Goal: Book appointment/travel/reservation

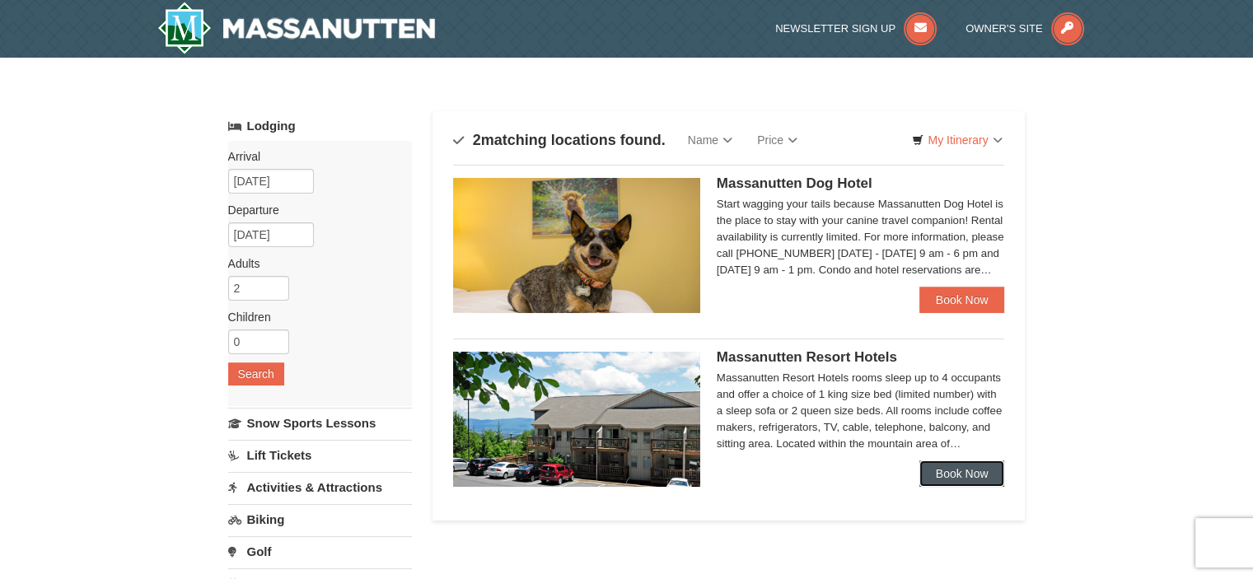
click at [960, 467] on link "Book Now" at bounding box center [962, 474] width 86 height 26
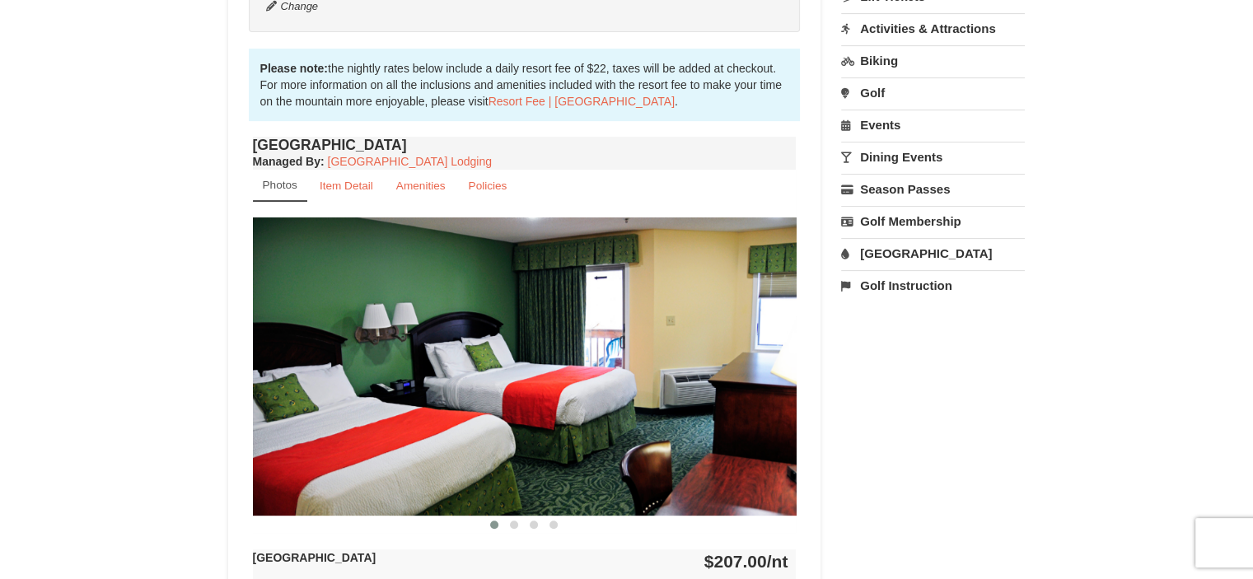
scroll to position [491, 0]
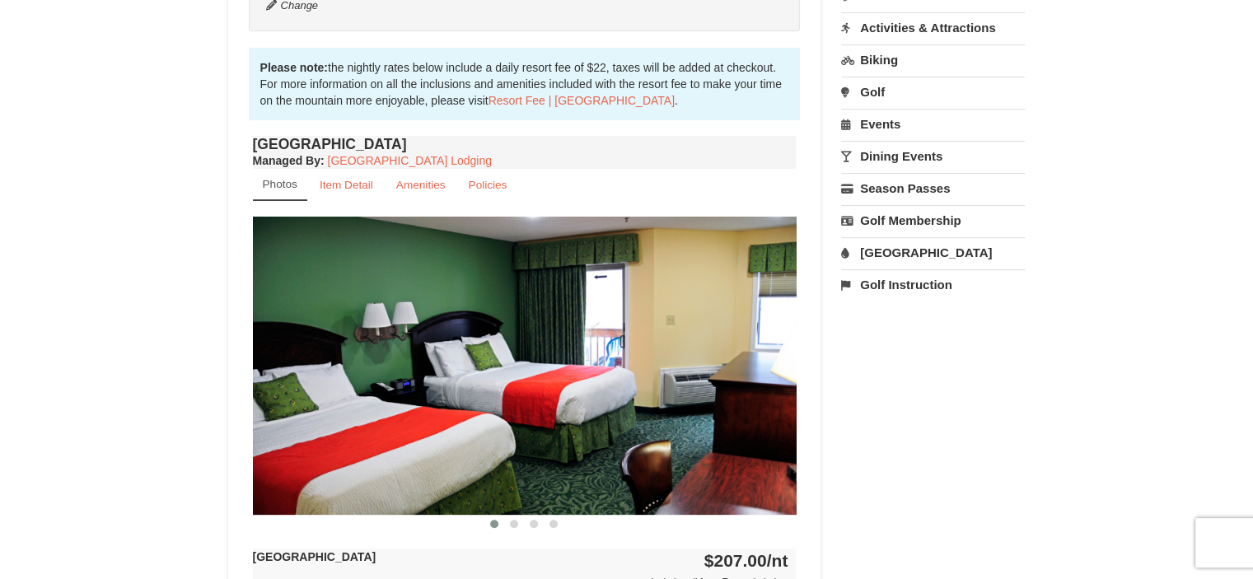
drag, startPoint x: 0, startPoint y: 0, endPoint x: 741, endPoint y: 398, distance: 841.5
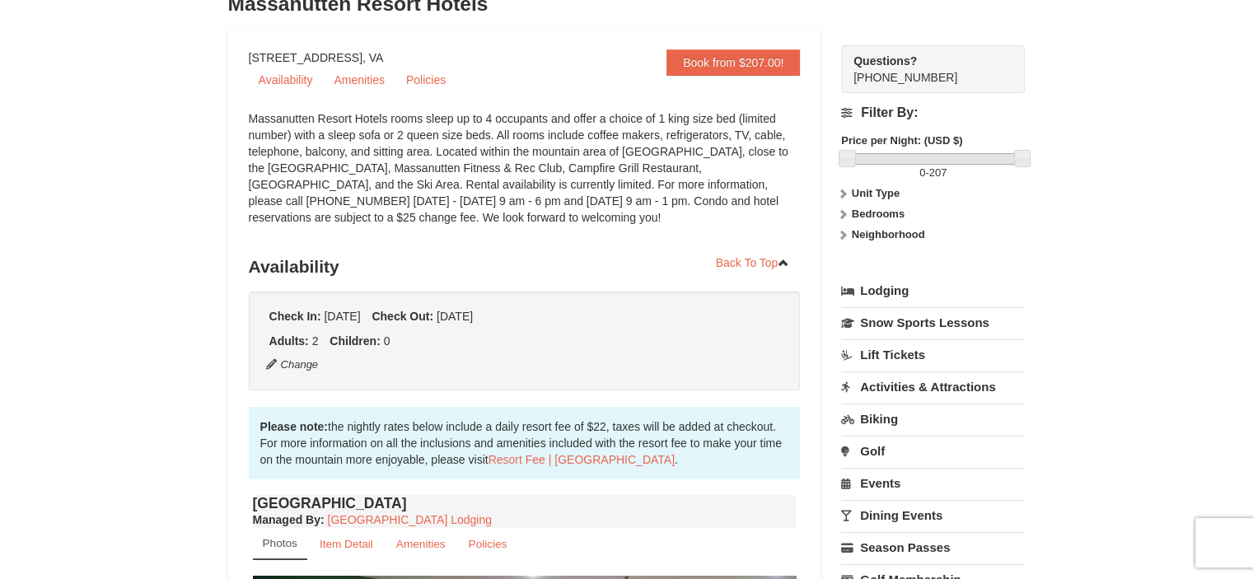
scroll to position [0, 0]
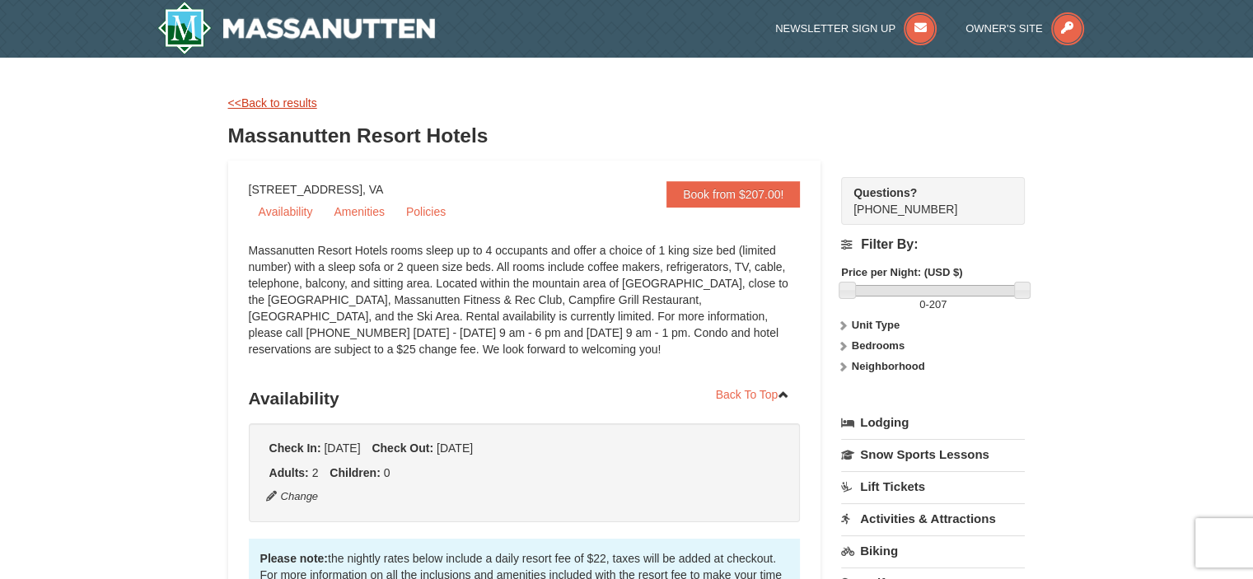
click at [257, 106] on link "<<Back to results" at bounding box center [272, 102] width 89 height 13
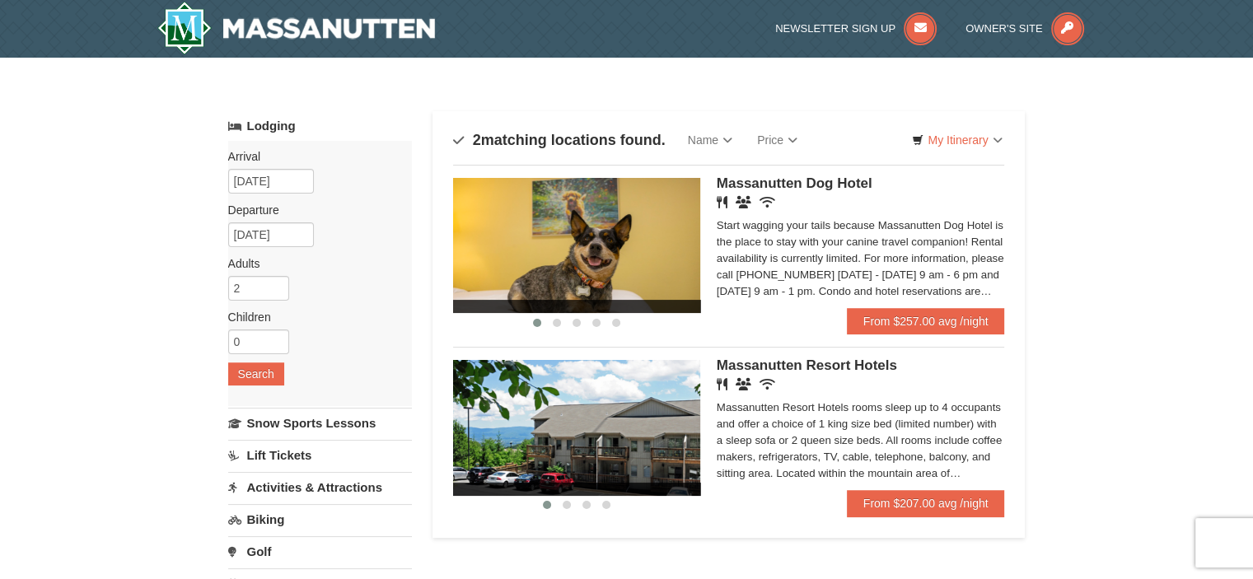
click at [624, 442] on img at bounding box center [576, 427] width 247 height 135
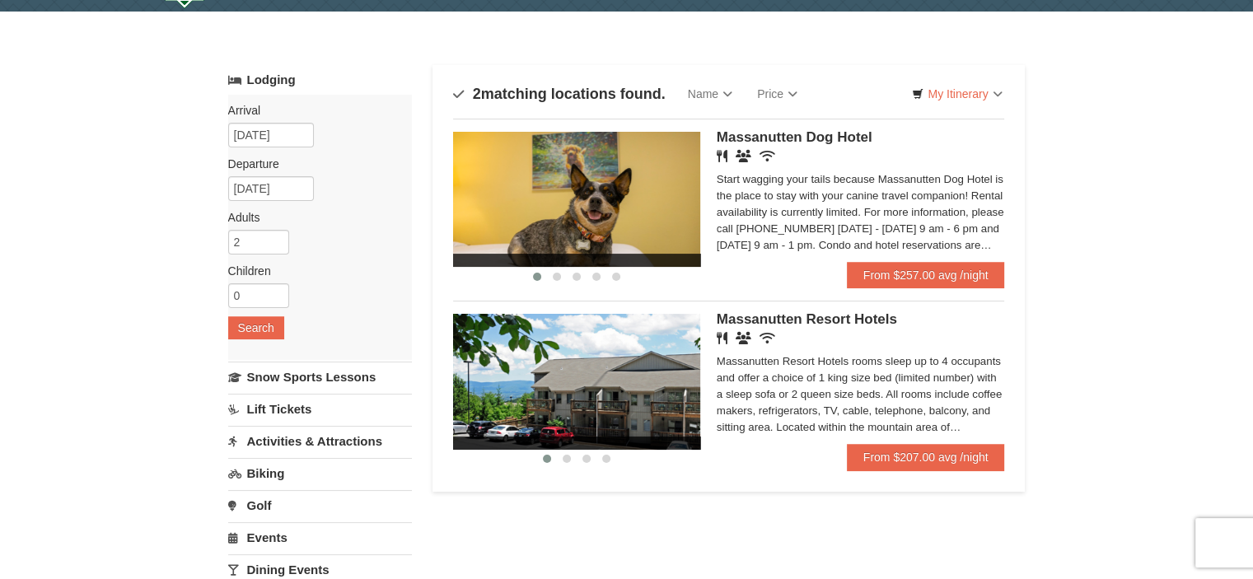
scroll to position [46, 0]
click at [638, 382] on img at bounding box center [576, 381] width 247 height 135
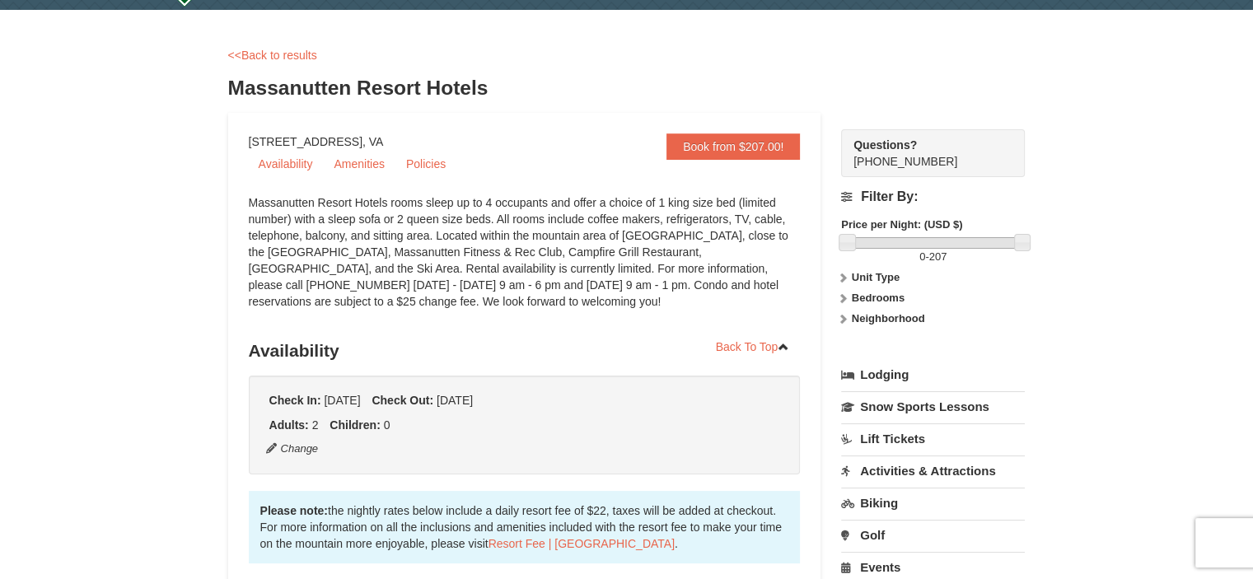
scroll to position [43, 0]
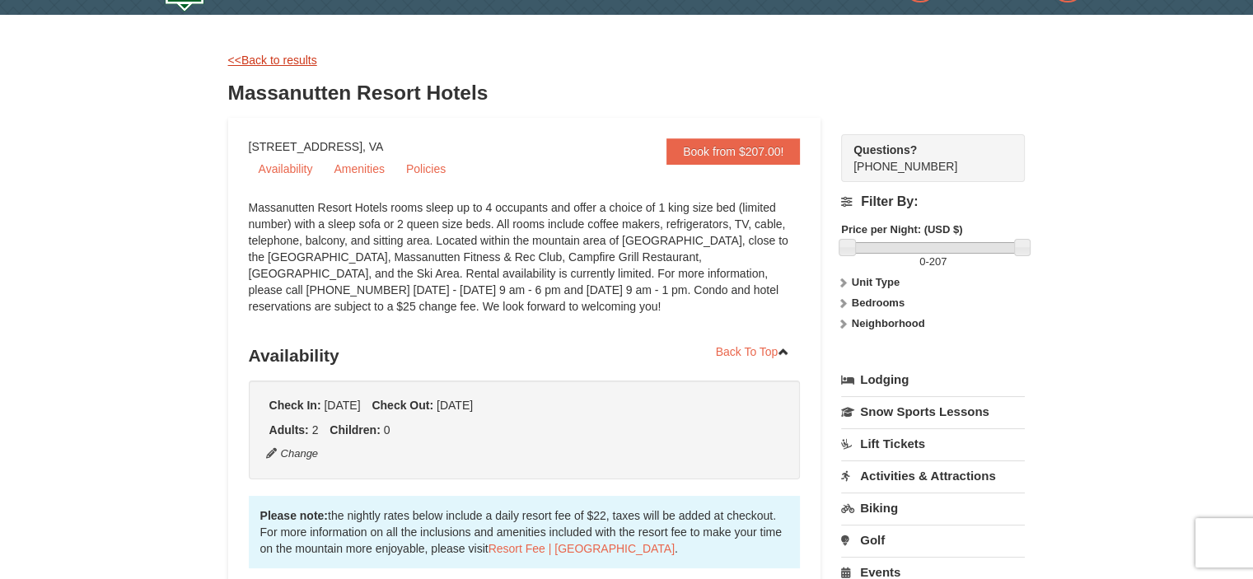
click at [291, 56] on link "<<Back to results" at bounding box center [272, 60] width 89 height 13
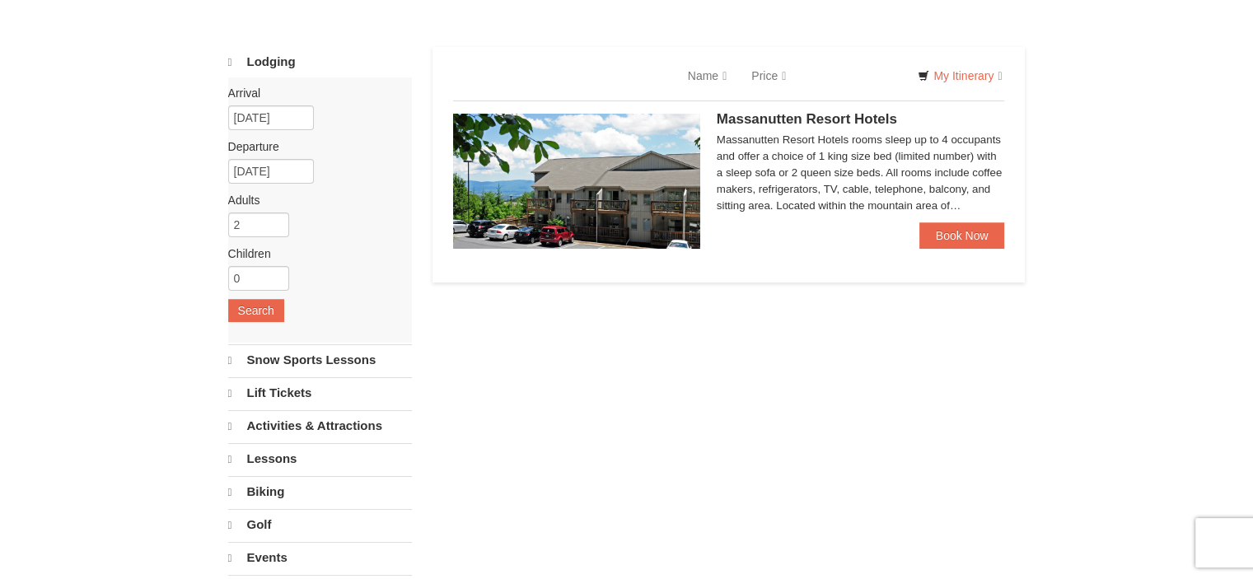
scroll to position [65, 0]
select select "10"
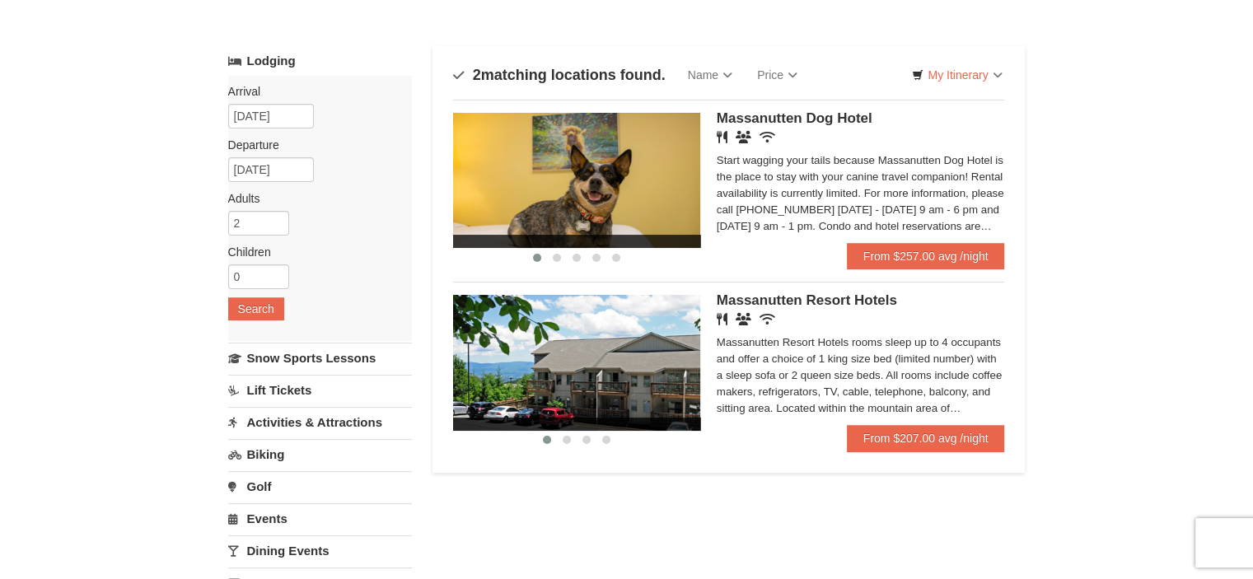
scroll to position [63, 0]
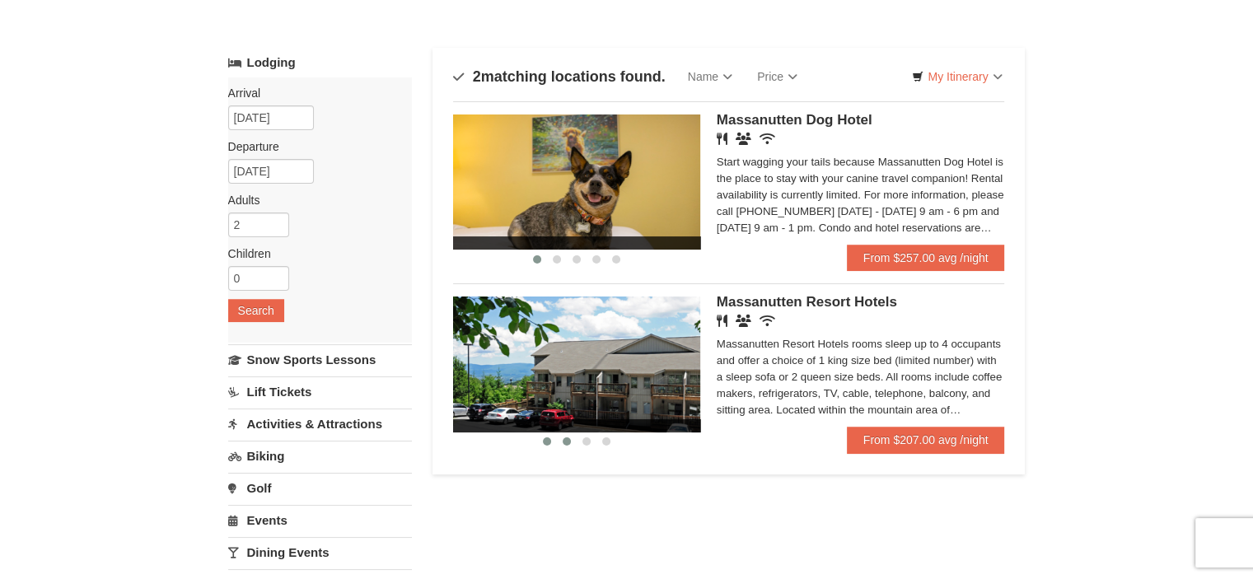
click at [563, 444] on span at bounding box center [567, 441] width 8 height 8
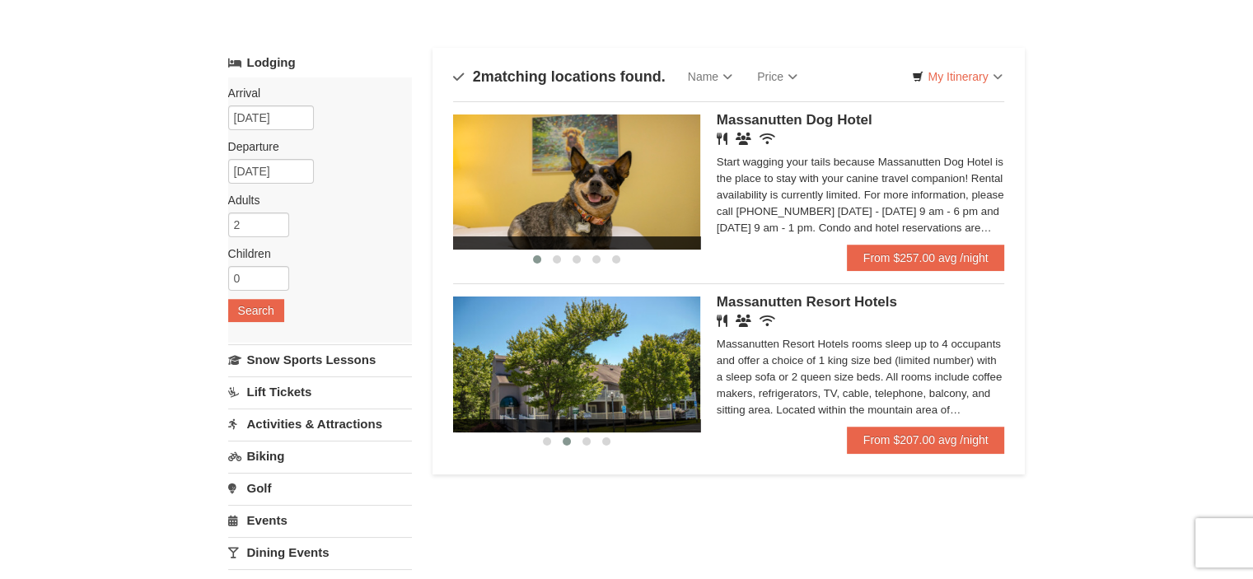
scroll to position [46, 0]
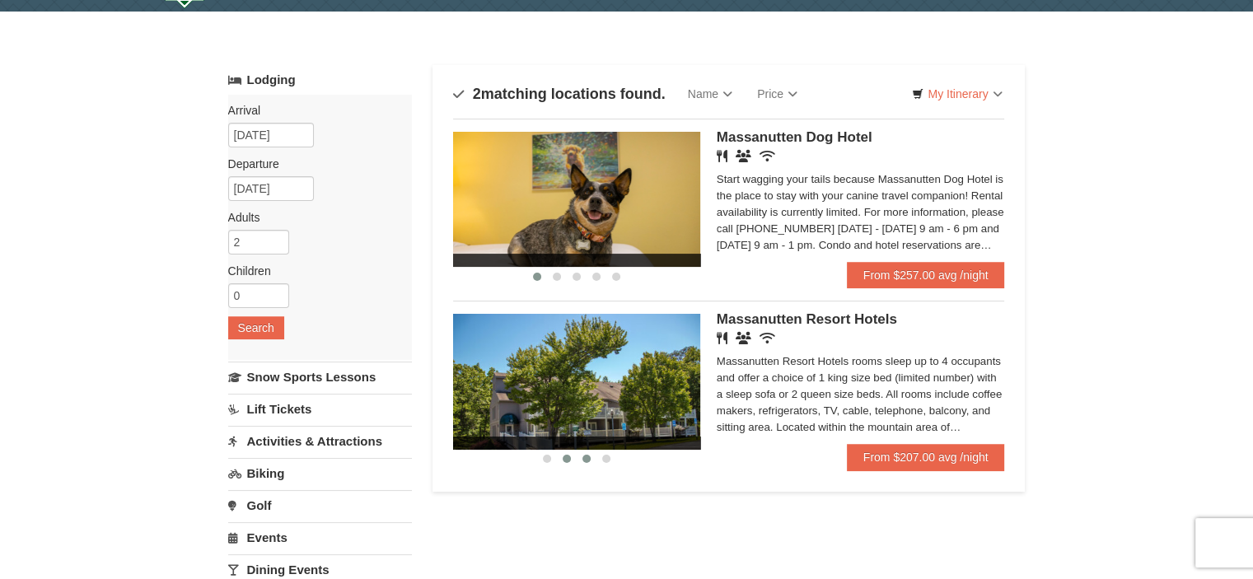
click at [587, 454] on button at bounding box center [587, 459] width 20 height 16
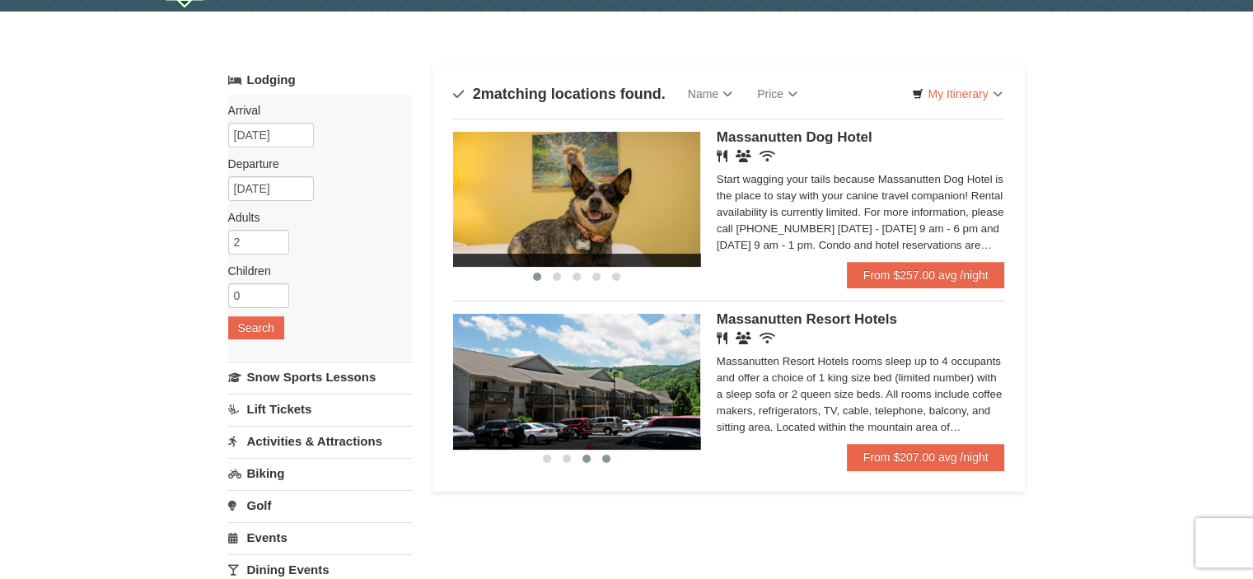
click at [606, 459] on span at bounding box center [606, 459] width 8 height 8
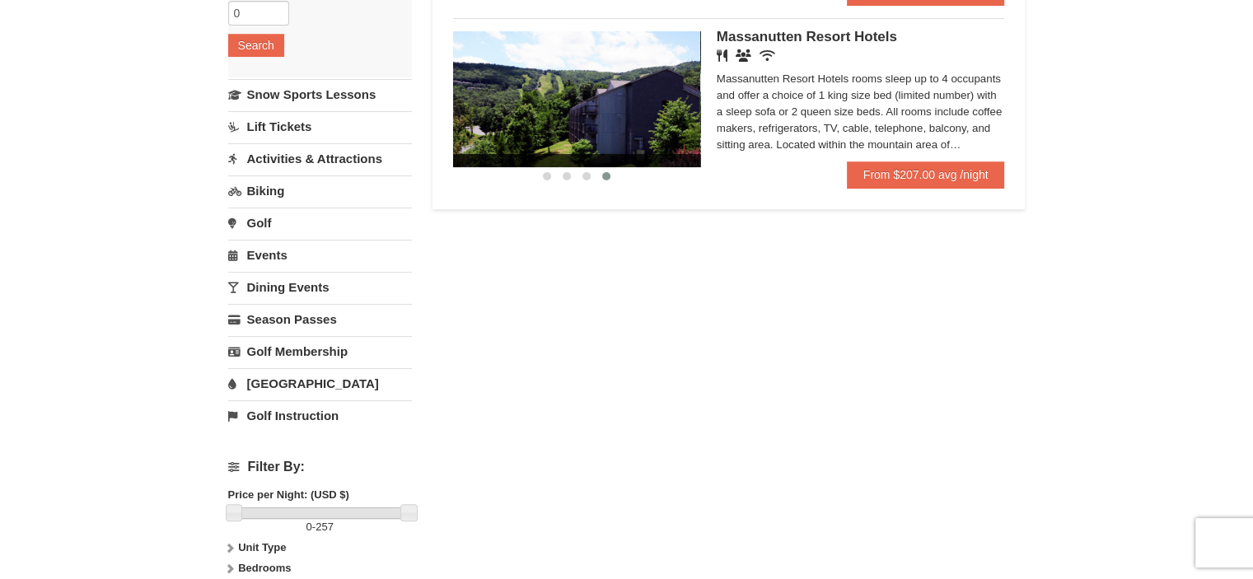
scroll to position [0, 0]
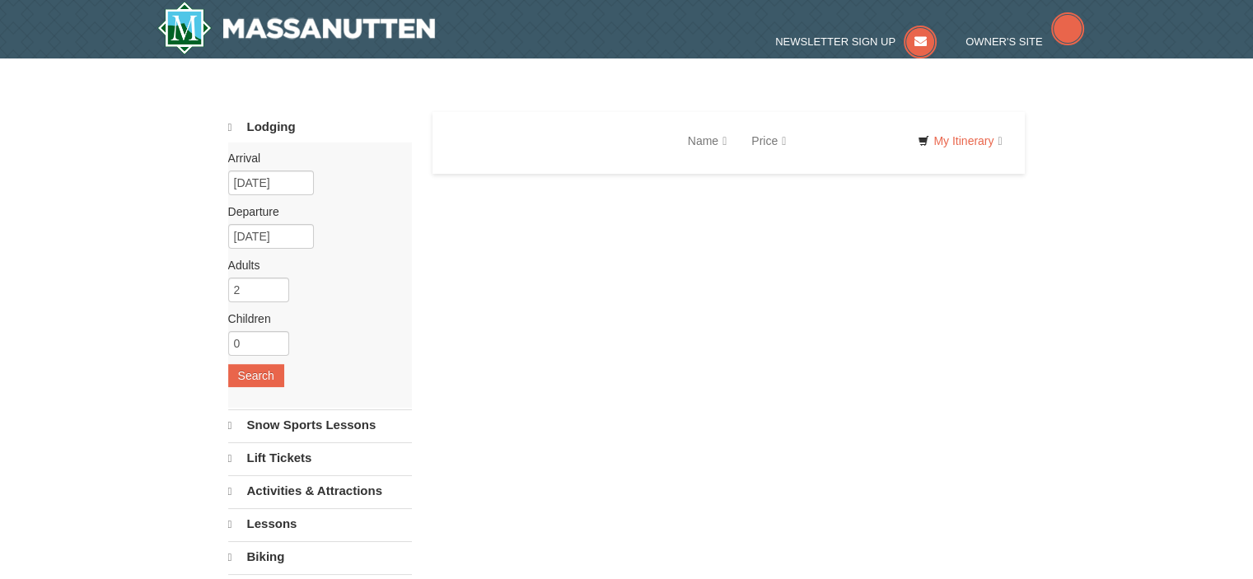
select select "10"
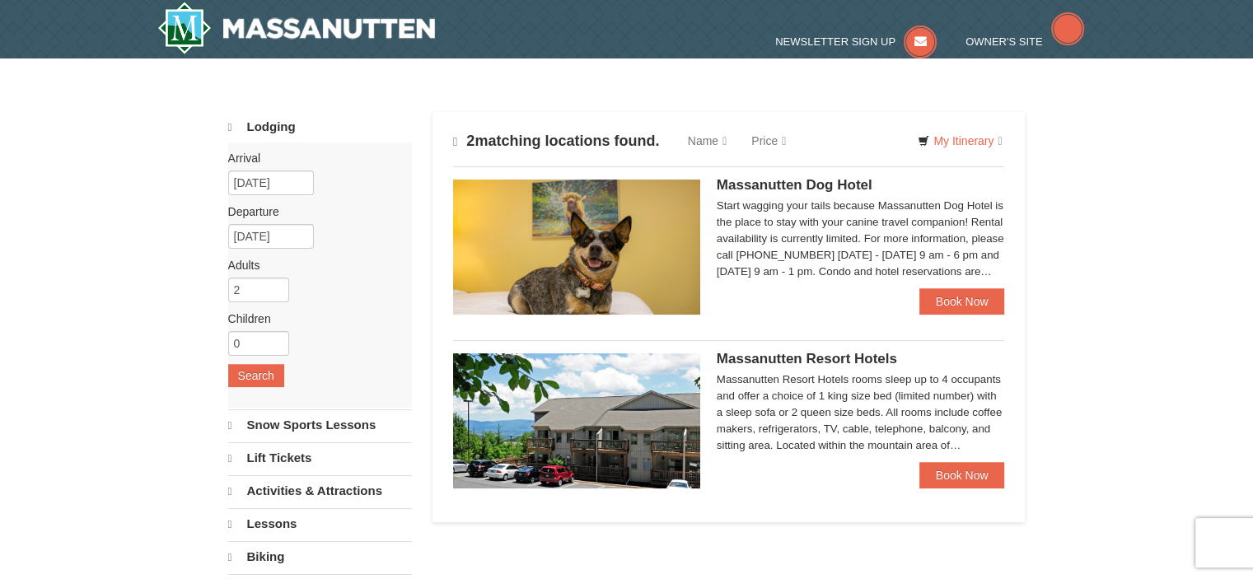
select select "10"
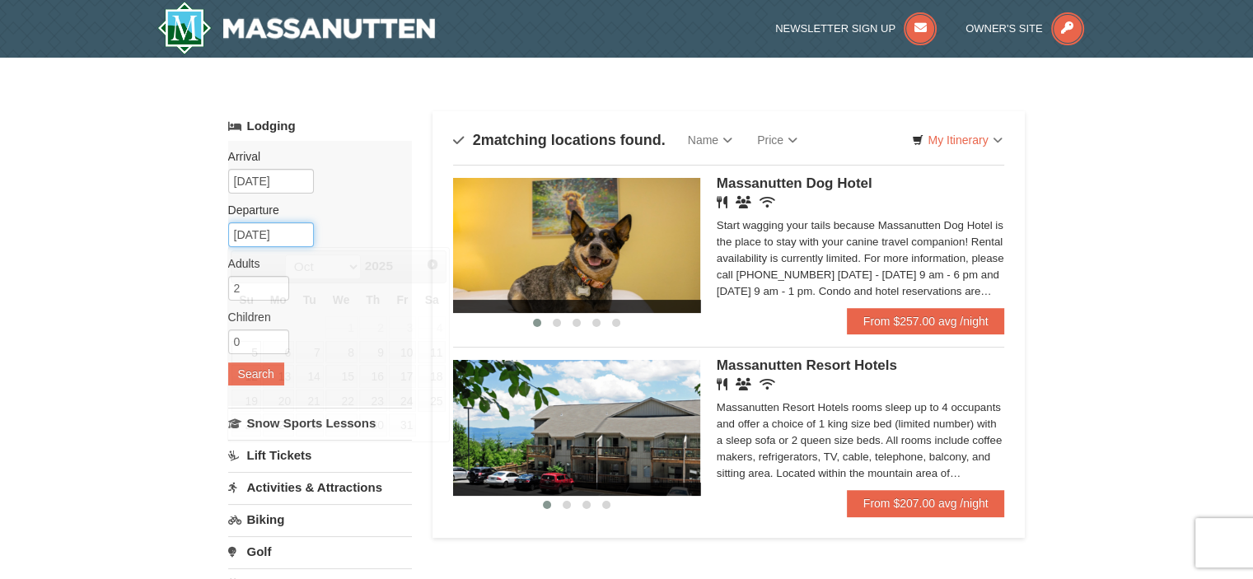
click at [286, 232] on input "10/05/2025" at bounding box center [271, 234] width 86 height 25
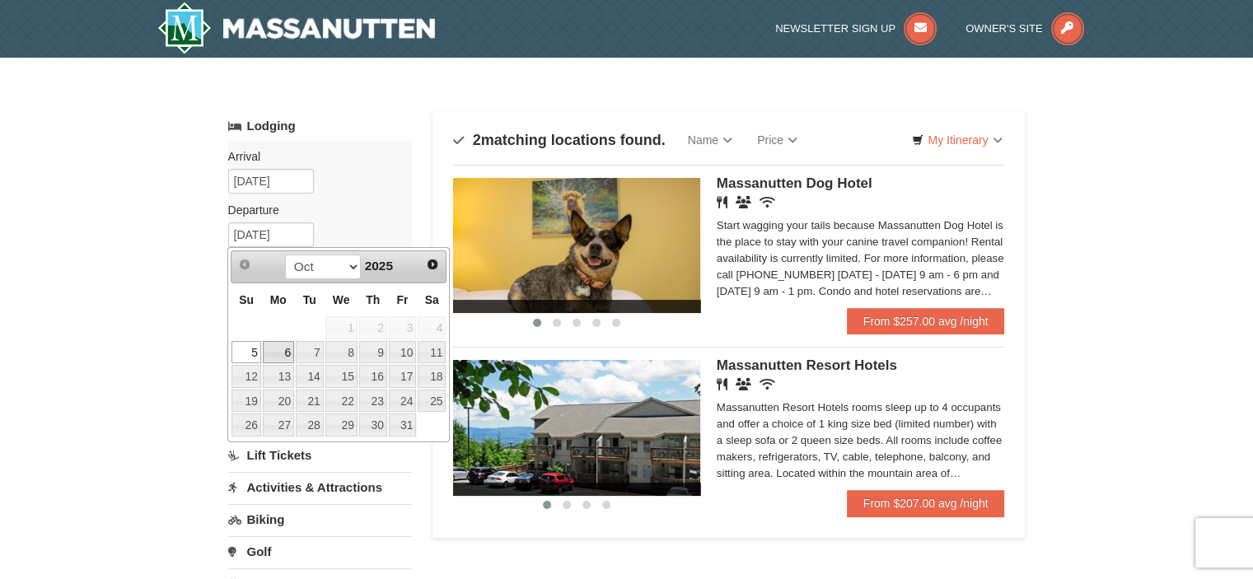
click at [286, 342] on link "6" at bounding box center [278, 352] width 31 height 23
type input "[DATE]"
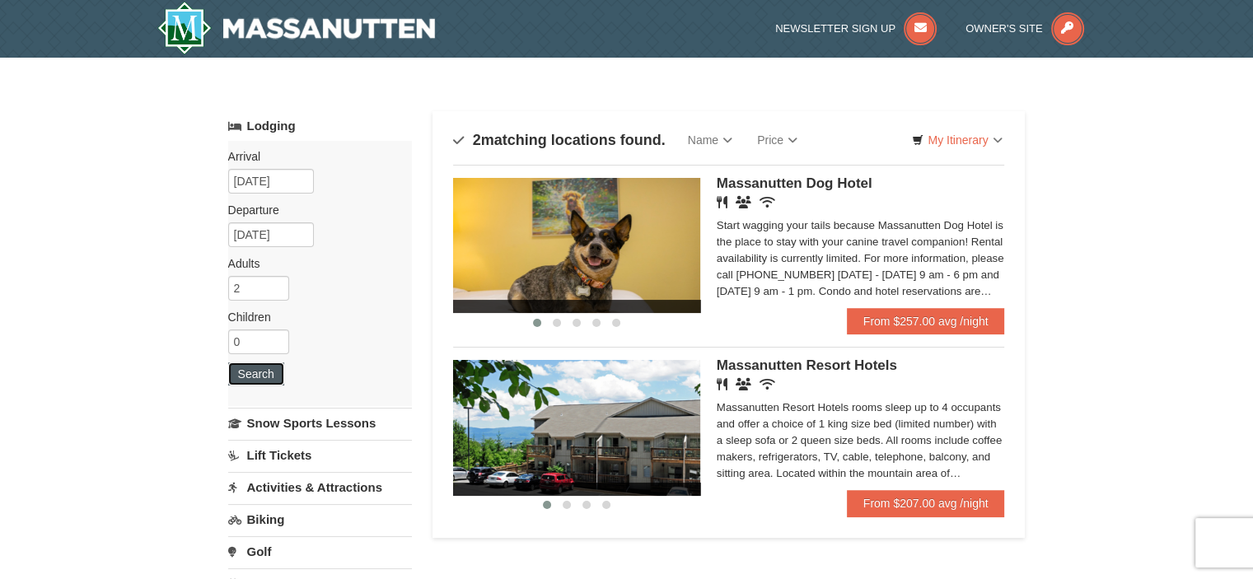
click at [267, 371] on button "Search" at bounding box center [256, 373] width 56 height 23
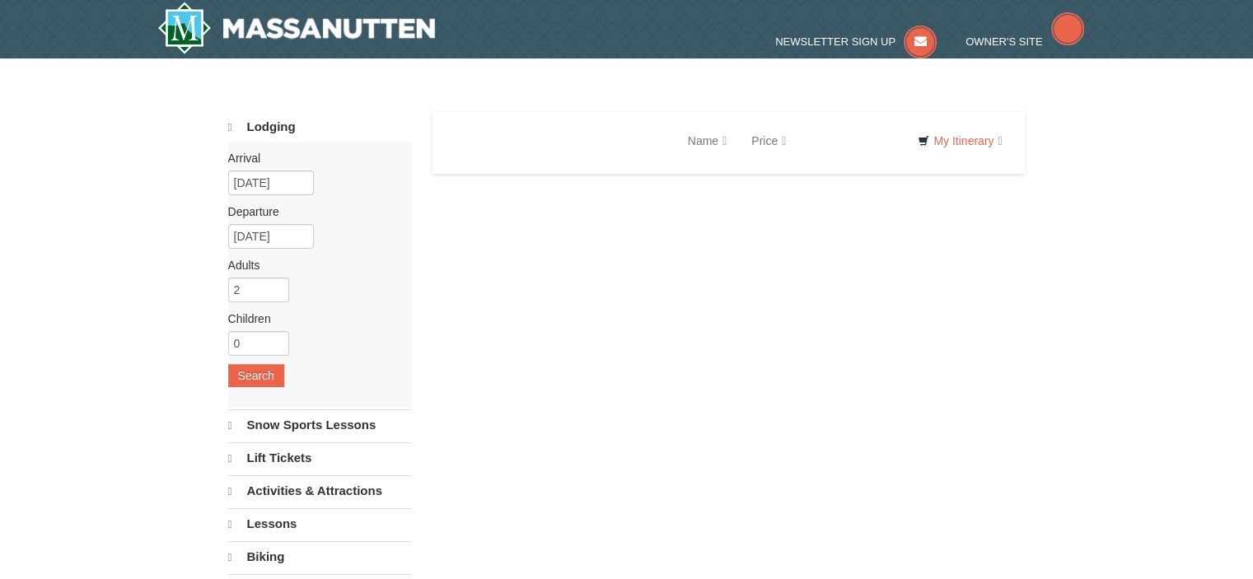
select select "10"
